Goal: Navigation & Orientation: Locate item on page

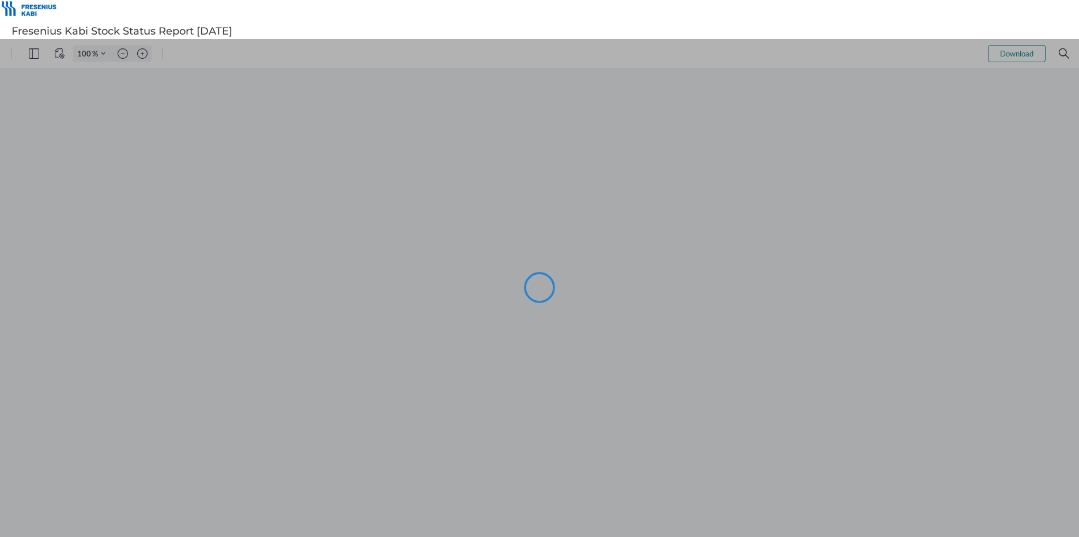
type input "91"
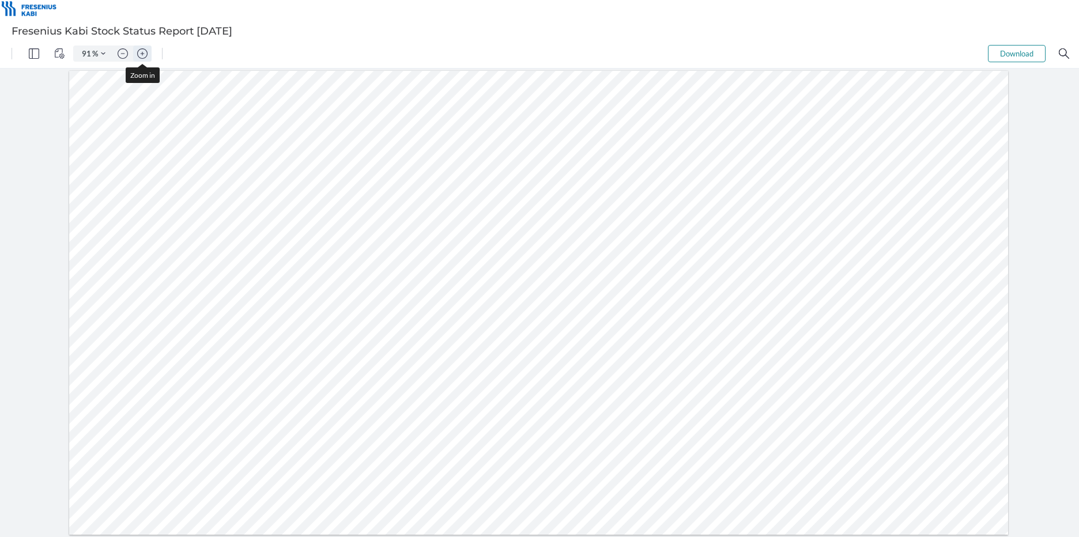
click at [143, 52] on img "Zoom in" at bounding box center [142, 53] width 10 height 10
click at [139, 52] on img "Zoom in" at bounding box center [142, 53] width 10 height 10
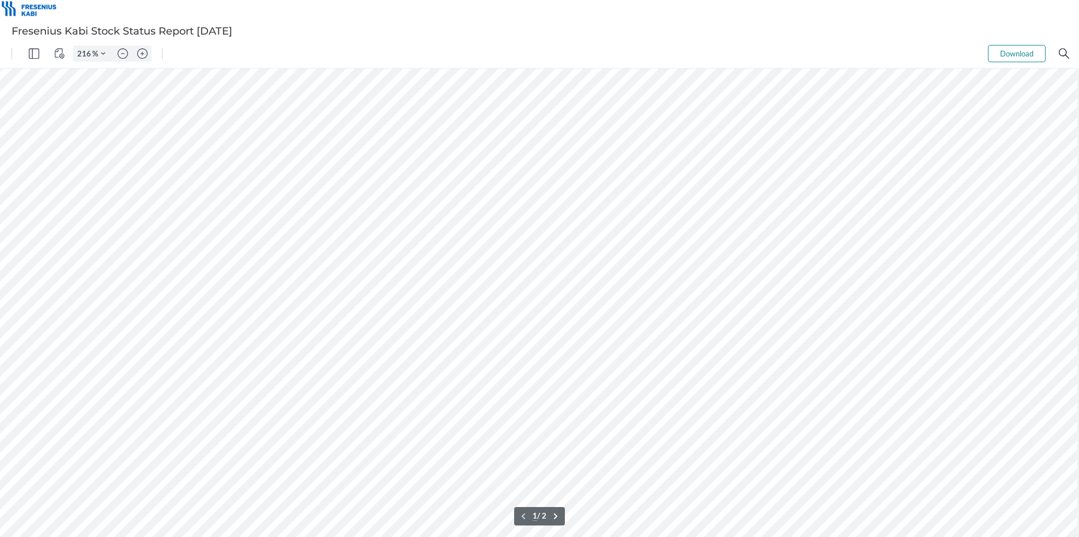
scroll to position [217, 289]
click at [139, 52] on img "Zoom in" at bounding box center [142, 53] width 10 height 10
type input "266"
click at [277, 330] on div at bounding box center [933, 497] width 2764 height 1367
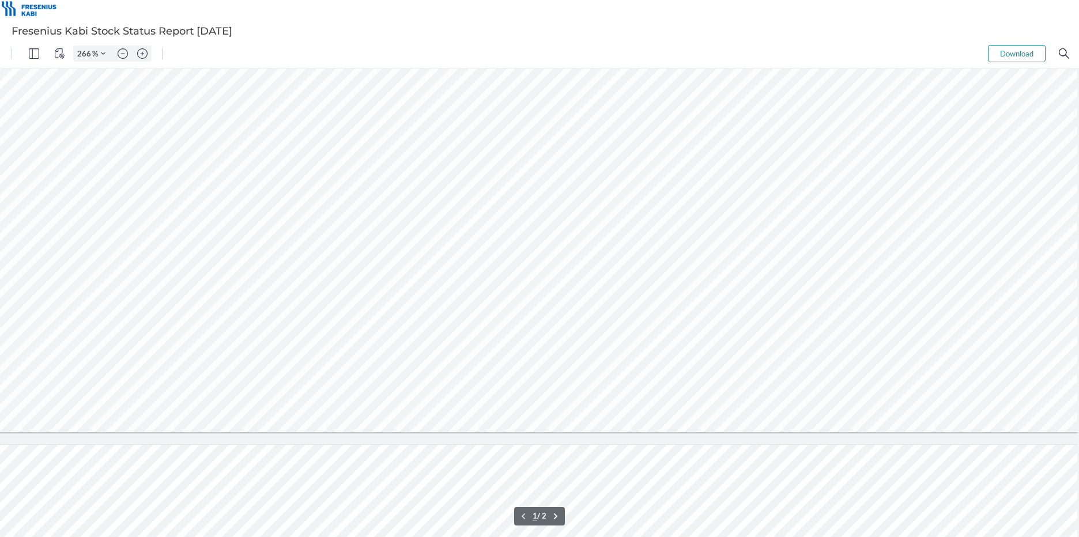
scroll to position [1125, 455]
